Goal: Information Seeking & Learning: Learn about a topic

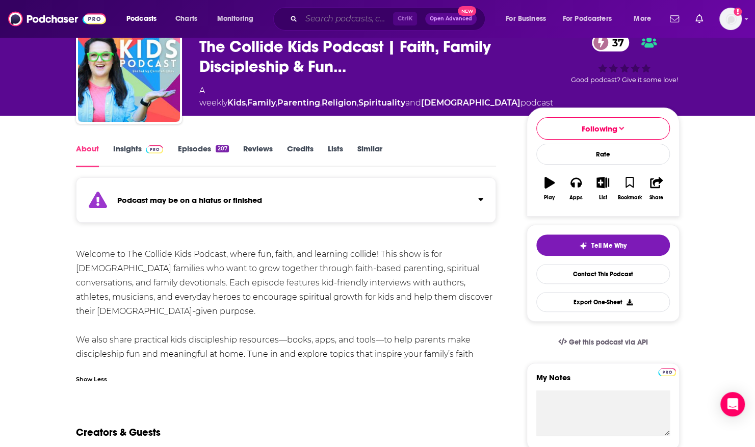
click at [310, 18] on input "Search podcasts, credits, & more..." at bounding box center [347, 19] width 92 height 16
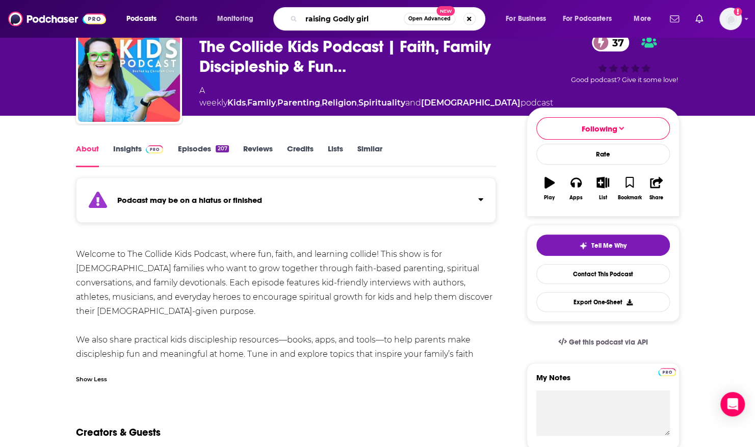
type input "raising Godly girls"
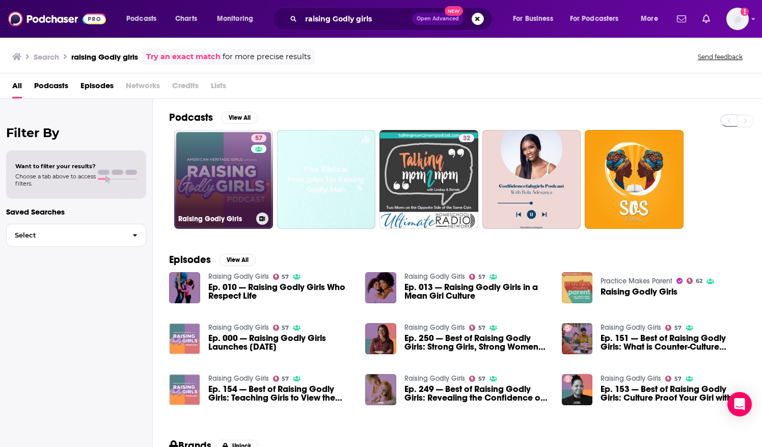
click at [214, 150] on link "57 Raising Godly Girls" at bounding box center [223, 179] width 99 height 99
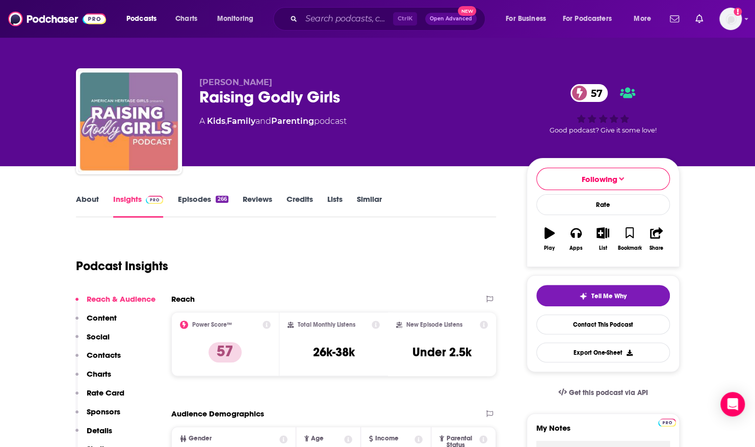
click at [89, 197] on link "About" at bounding box center [87, 205] width 23 height 23
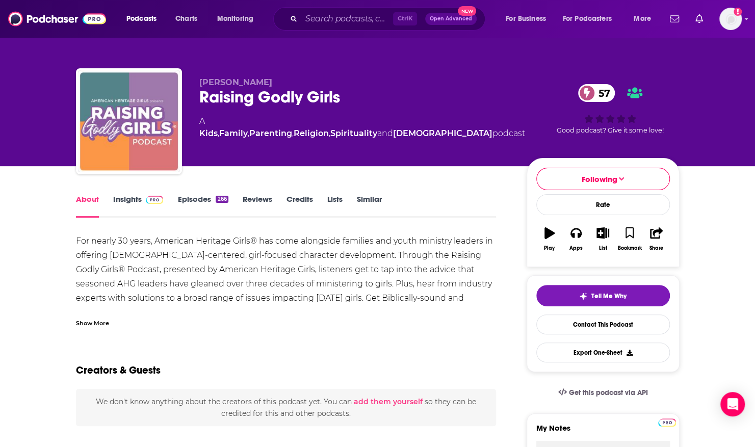
click at [96, 323] on div "Show More" at bounding box center [92, 322] width 33 height 10
